Goal: Find specific page/section: Find specific page/section

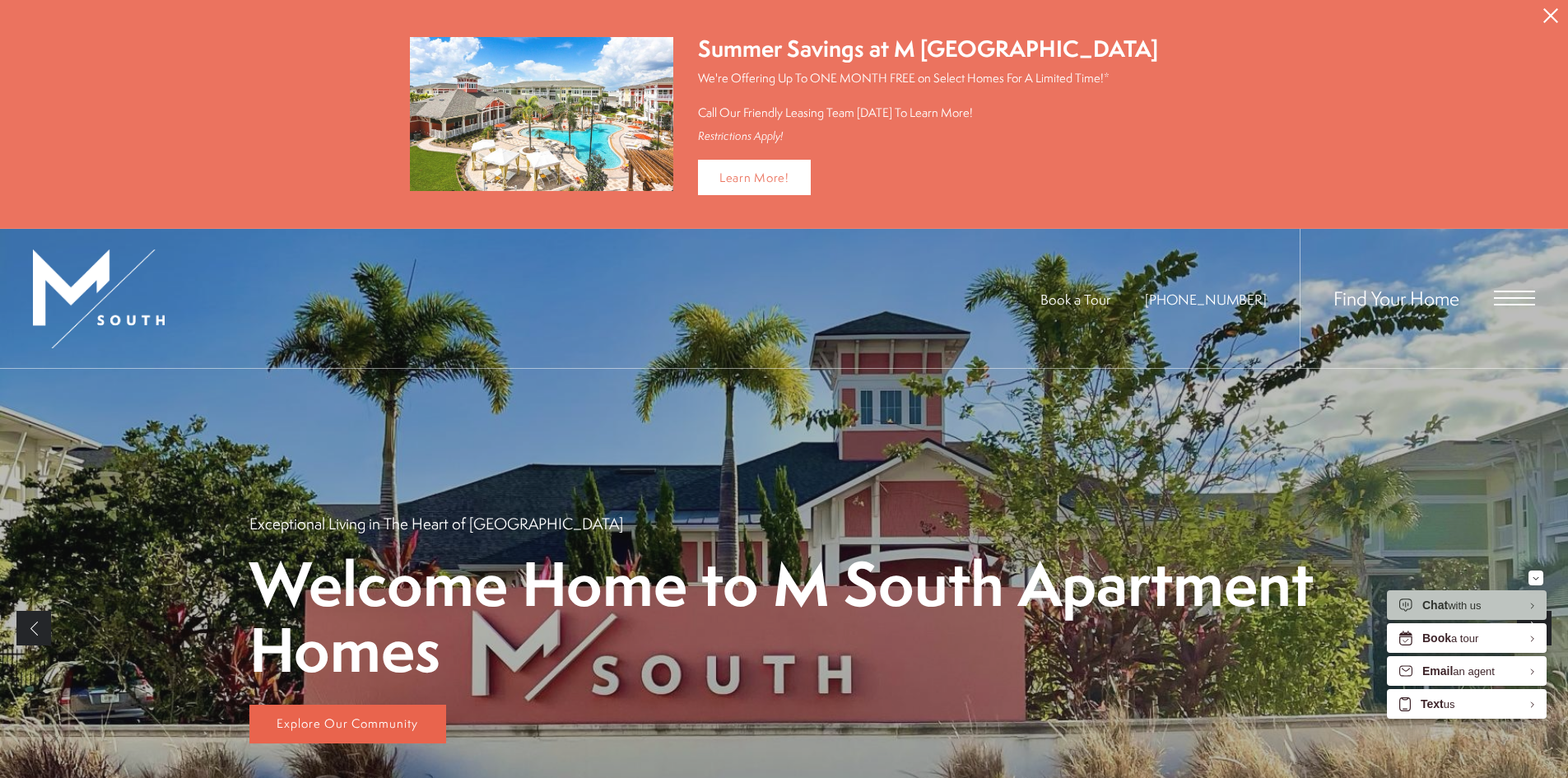
click at [1507, 297] on span "Open Menu" at bounding box center [1515, 298] width 41 height 2
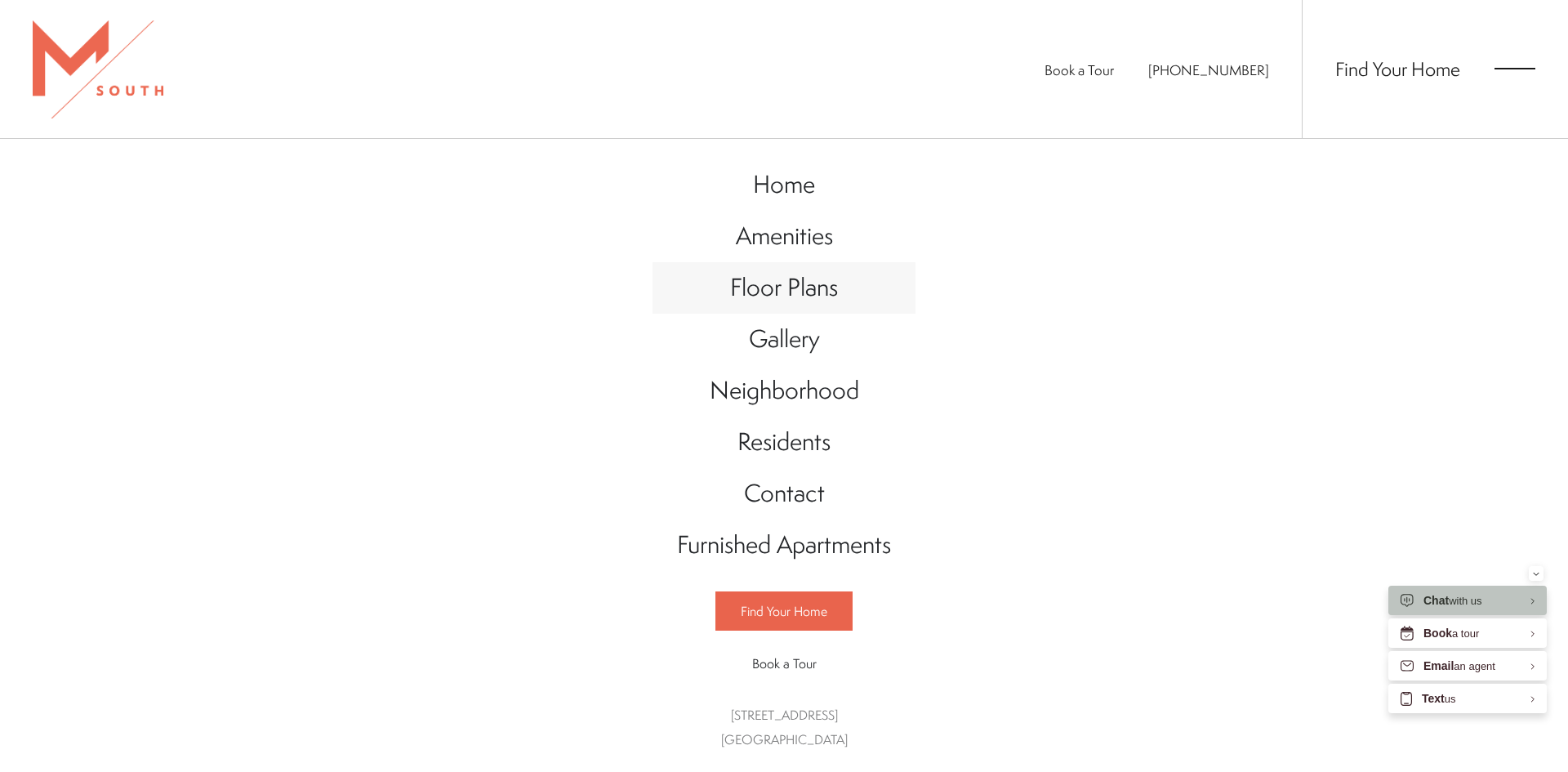
click at [807, 284] on span "Floor Plans" at bounding box center [784, 286] width 108 height 33
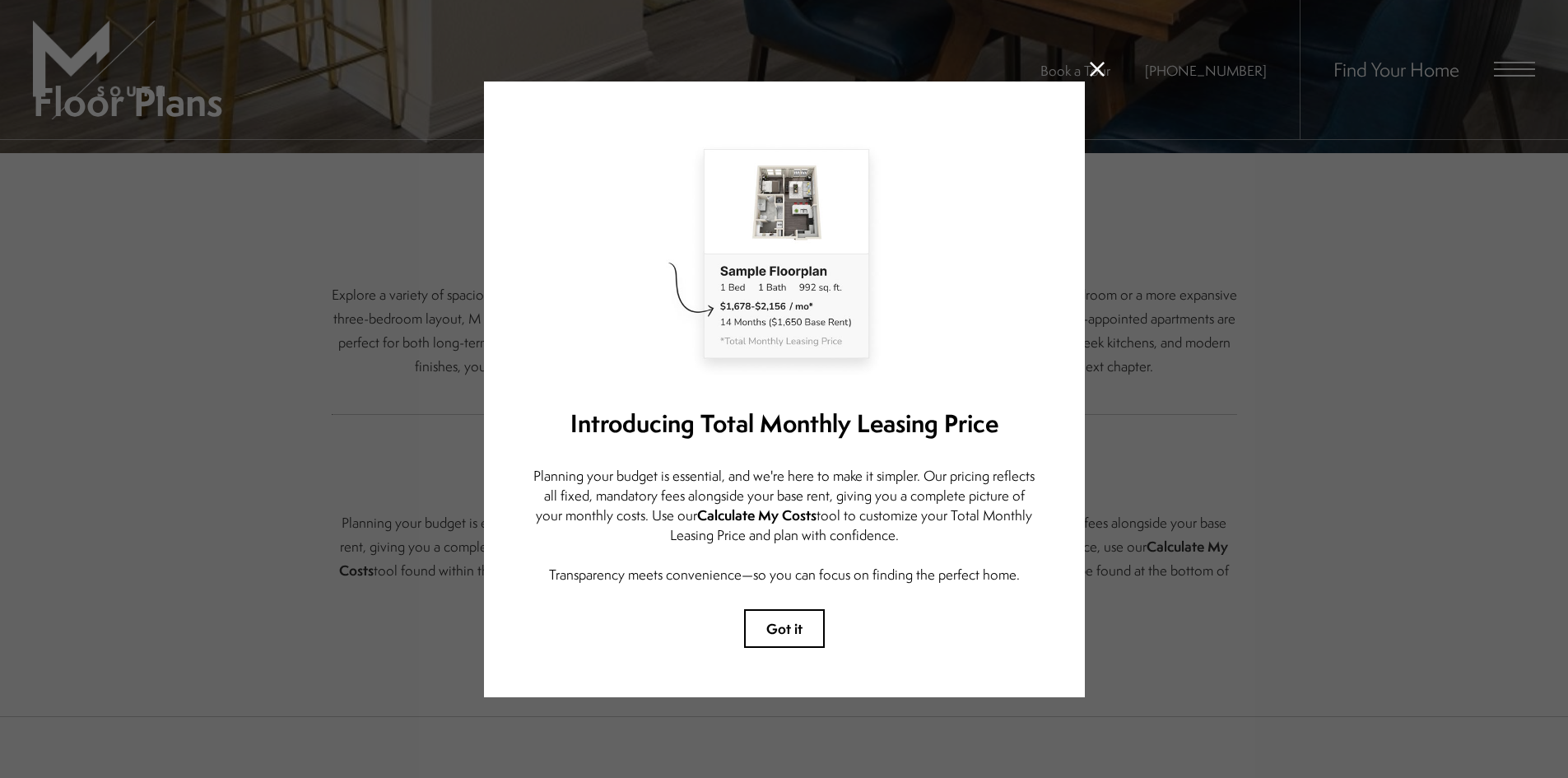
scroll to position [495, 0]
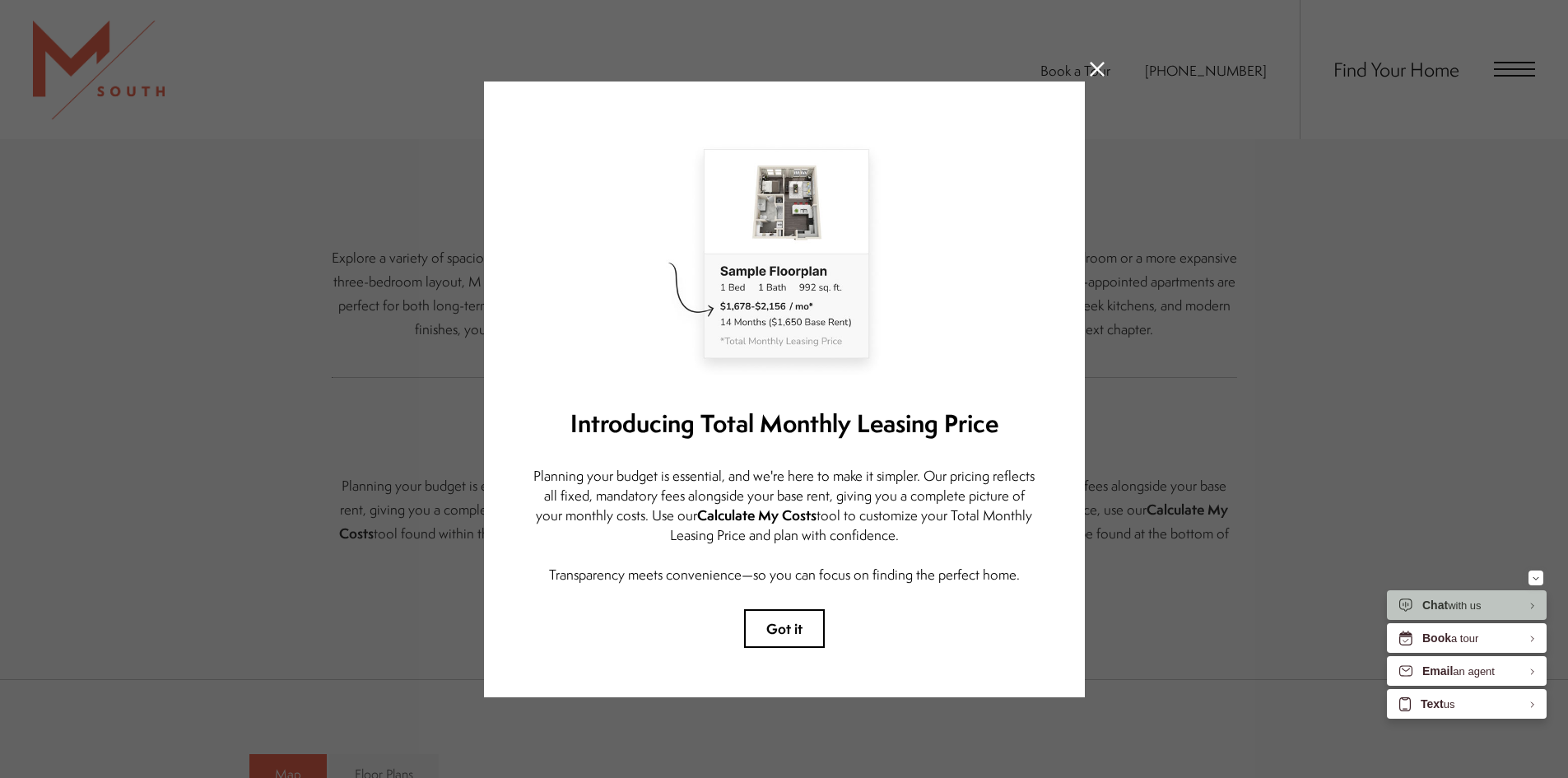
click at [1100, 63] on icon at bounding box center [1097, 69] width 15 height 15
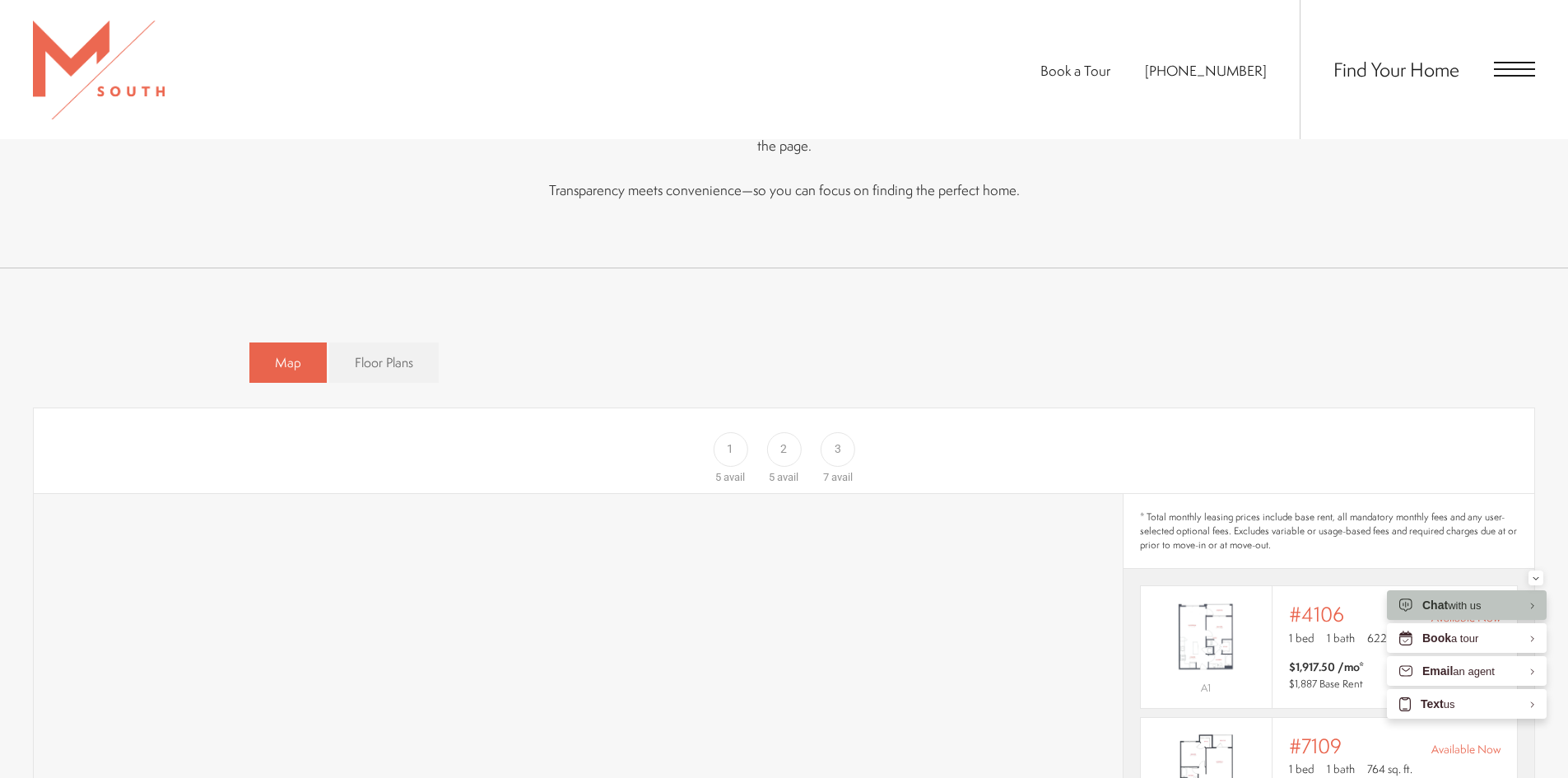
scroll to position [901, 0]
click at [408, 358] on span "Floor Plans" at bounding box center [384, 368] width 59 height 19
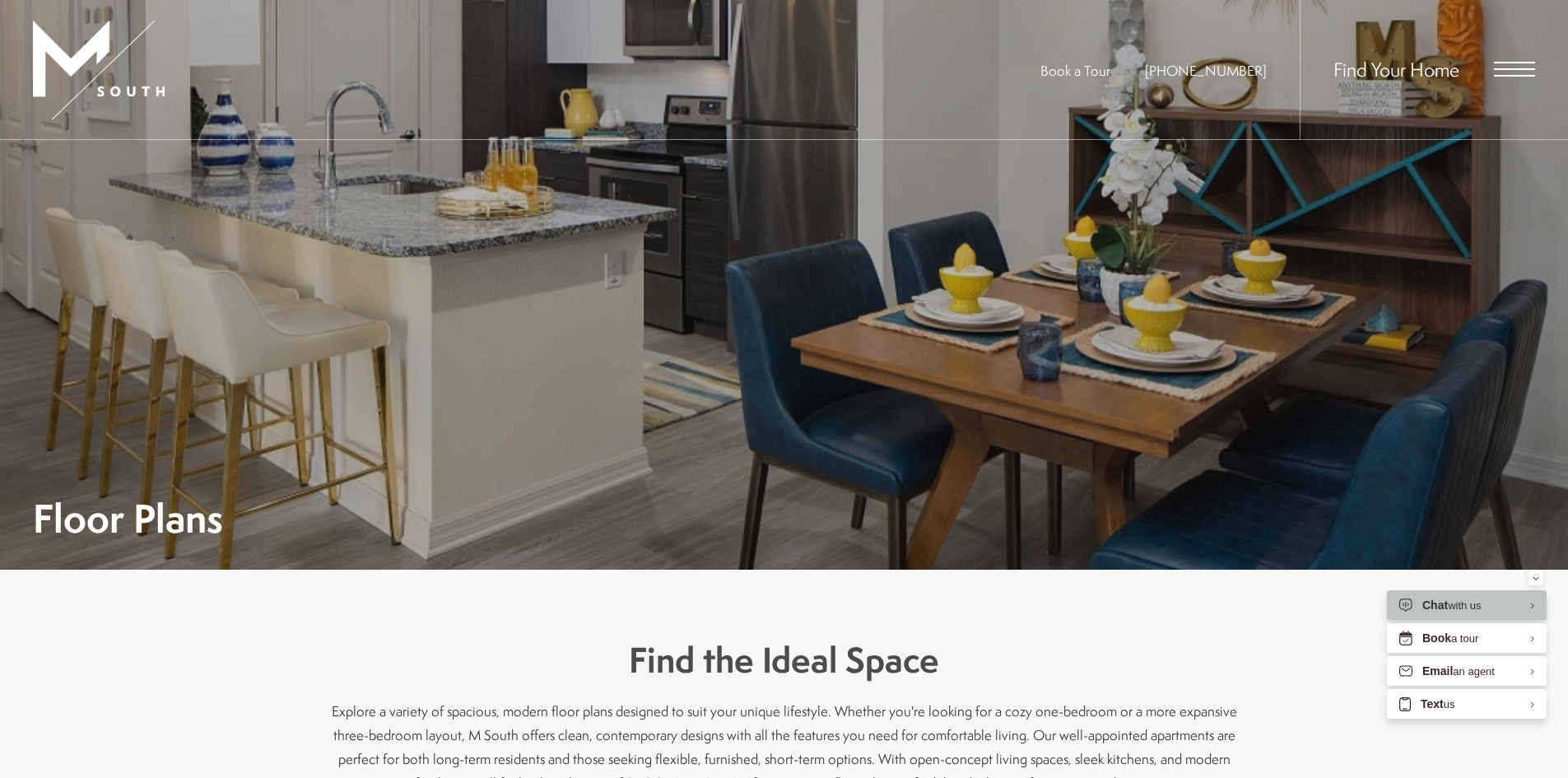
scroll to position [0, 0]
